Goal: Navigation & Orientation: Find specific page/section

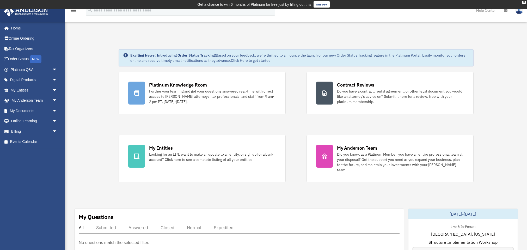
click at [318, 5] on link "survey" at bounding box center [322, 4] width 16 height 6
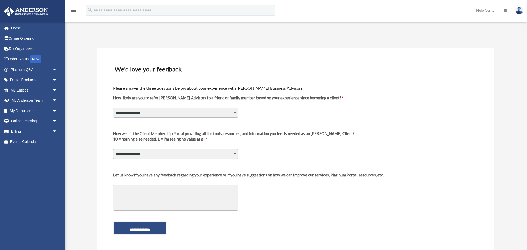
click at [517, 11] on img at bounding box center [519, 11] width 8 height 8
click at [507, 10] on icon at bounding box center [506, 11] width 4 height 4
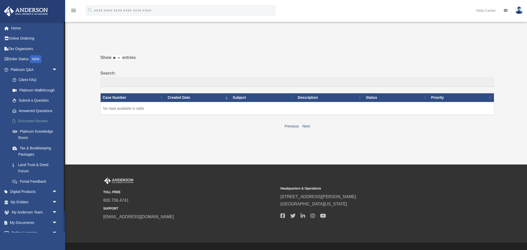
click at [23, 120] on link "Document Review" at bounding box center [36, 121] width 58 height 10
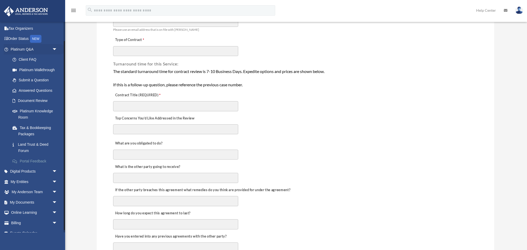
scroll to position [22, 0]
click at [28, 142] on link "Land Trust & Deed Forum" at bounding box center [36, 146] width 58 height 17
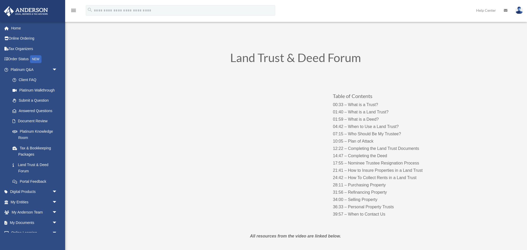
scroll to position [9, 0]
drag, startPoint x: 14, startPoint y: 196, endPoint x: 14, endPoint y: 199, distance: 2.9
click at [14, 197] on link "My Entities arrow_drop_down" at bounding box center [35, 202] width 62 height 10
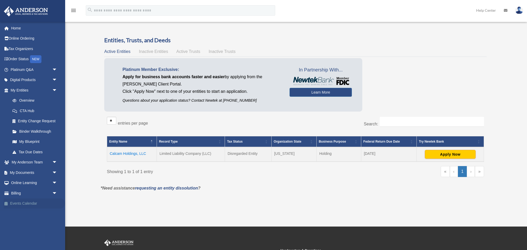
click at [14, 201] on link "Events Calendar" at bounding box center [35, 203] width 62 height 10
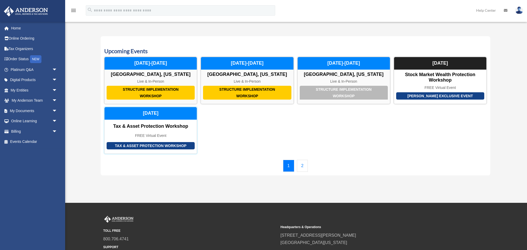
click at [128, 145] on div "Tax & Asset Protection Workshop" at bounding box center [151, 146] width 88 height 8
